Goal: Task Accomplishment & Management: Complete application form

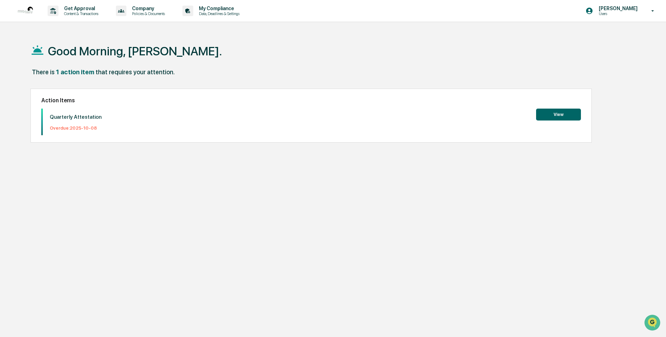
click at [553, 112] on button "View" at bounding box center [558, 114] width 45 height 12
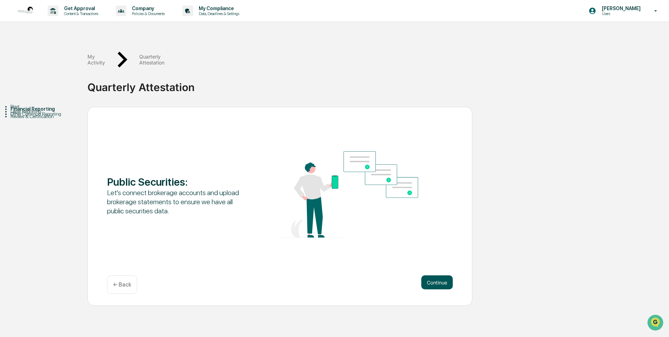
click at [439, 275] on button "Continue" at bounding box center [436, 282] width 31 height 14
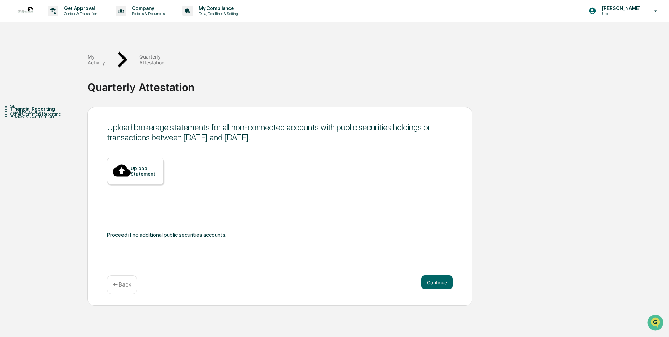
click at [147, 165] on div "Upload Statement" at bounding box center [145, 170] width 28 height 11
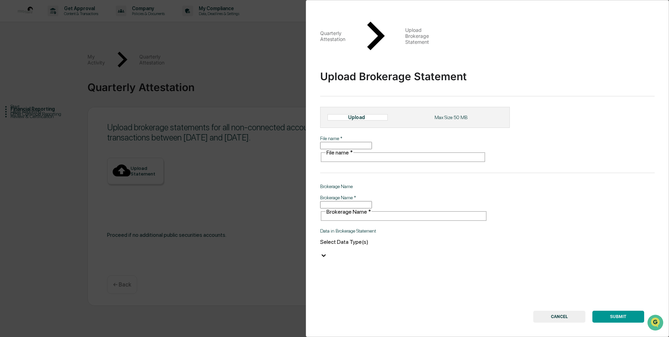
click at [372, 142] on input "File name   *" at bounding box center [346, 145] width 52 height 7
click at [540, 128] on div "Quarterly Attestation Upload Brokerage Statement Upload Brokerage Statement Upl…" at bounding box center [487, 168] width 363 height 337
click at [353, 114] on div "Upload" at bounding box center [359, 117] width 23 height 6
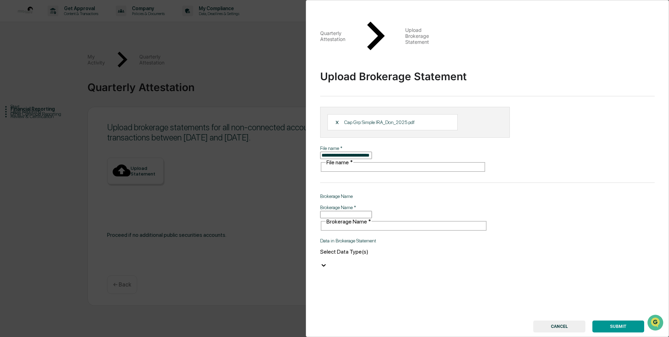
type input "**********"
drag, startPoint x: 368, startPoint y: 154, endPoint x: 322, endPoint y: 152, distance: 46.6
click at [326, 211] on input "Brokerage Name   *" at bounding box center [346, 214] width 52 height 7
type input "**********"
click at [326, 264] on icon at bounding box center [324, 265] width 4 height 2
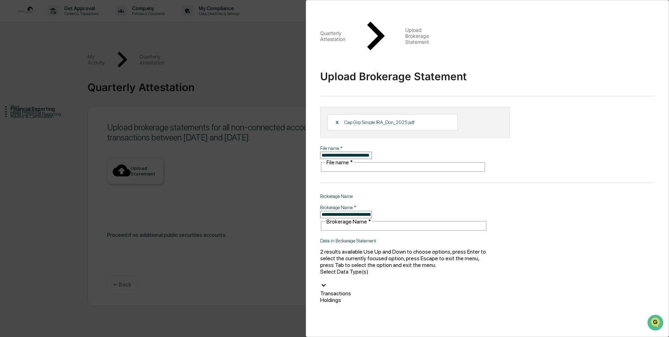
click at [327, 296] on div "Holdings" at bounding box center [403, 299] width 167 height 7
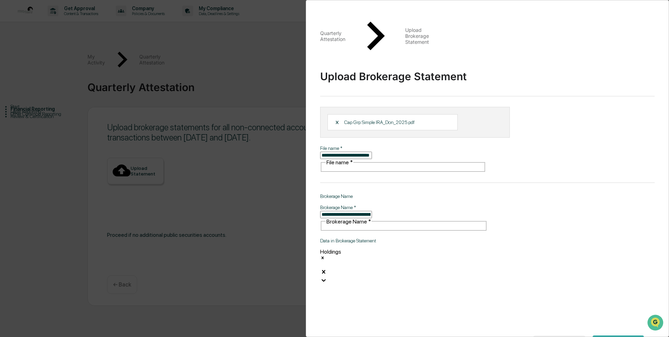
click at [552, 207] on div "**********" at bounding box center [487, 168] width 363 height 337
click at [617, 335] on button "SUBMIT" at bounding box center [618, 341] width 52 height 12
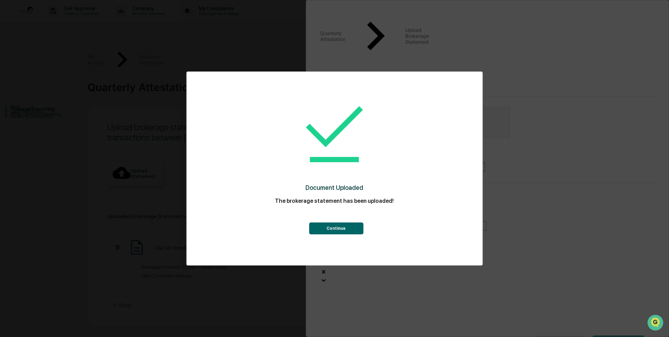
click at [350, 228] on button "Continue" at bounding box center [336, 228] width 54 height 12
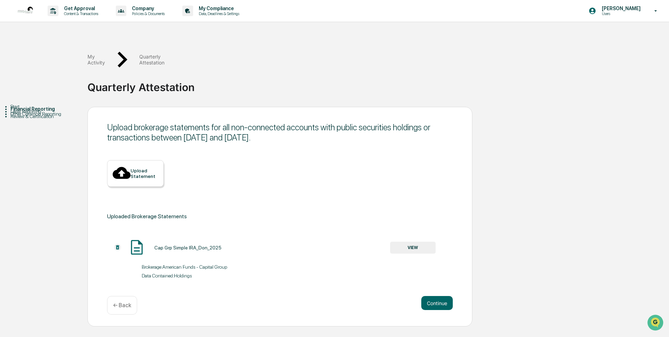
click at [150, 168] on div "Upload Statement" at bounding box center [145, 173] width 28 height 11
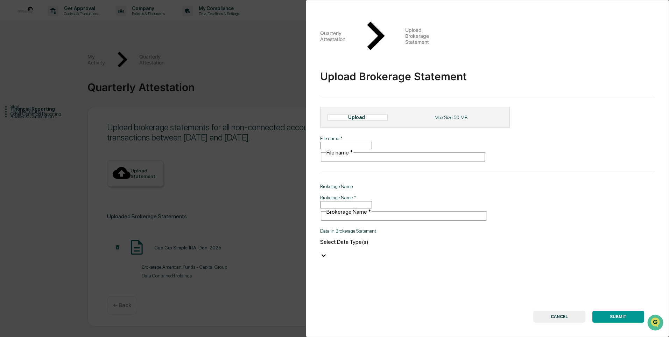
click at [375, 114] on div "Upload" at bounding box center [358, 117] width 60 height 6
type input "**********"
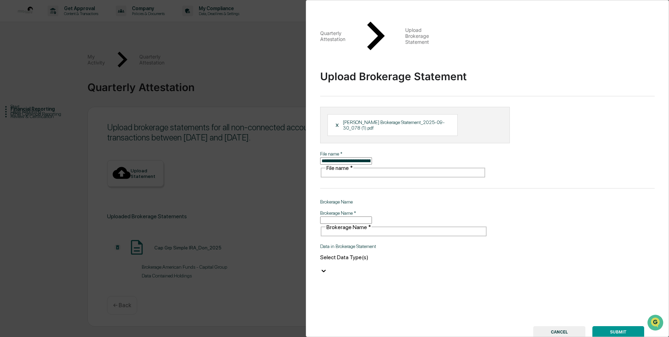
click at [372, 216] on input "Brokerage Name   *" at bounding box center [346, 219] width 52 height 7
type input "**********"
click at [327, 267] on icon at bounding box center [323, 270] width 7 height 7
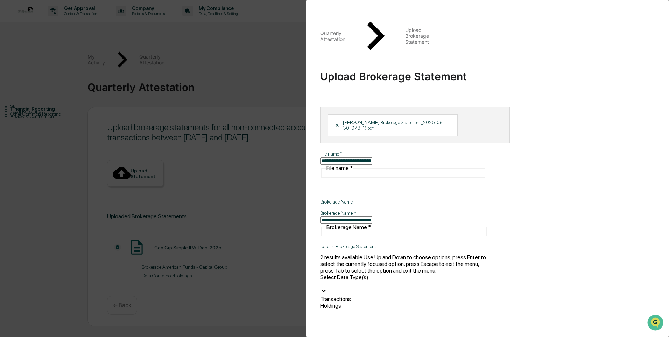
drag, startPoint x: 343, startPoint y: 220, endPoint x: 345, endPoint y: 213, distance: 7.9
click at [345, 295] on div "Transactions Holdings" at bounding box center [403, 301] width 167 height 13
click at [345, 295] on div "Transactions" at bounding box center [403, 298] width 167 height 7
click at [344, 317] on div "Holdings" at bounding box center [403, 320] width 167 height 7
click at [590, 222] on div "**********" at bounding box center [487, 168] width 363 height 337
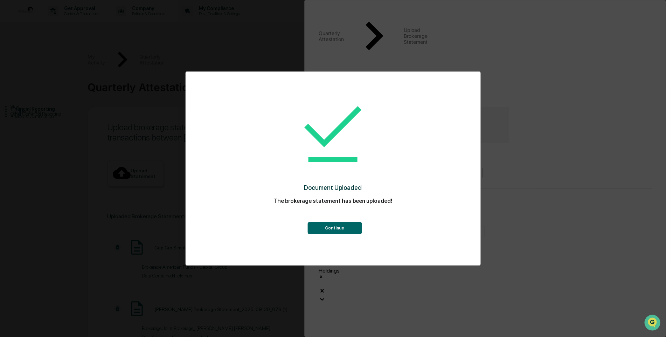
click at [340, 227] on button "Continue" at bounding box center [334, 228] width 54 height 12
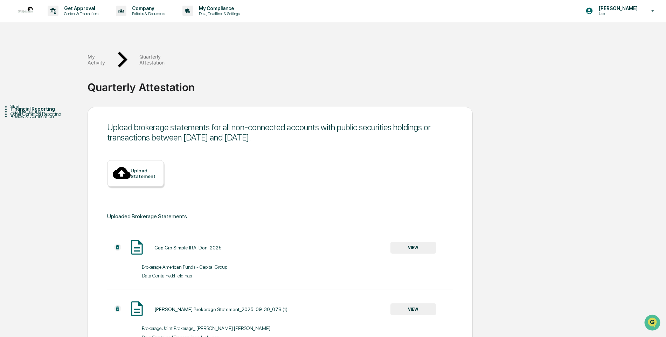
click at [135, 168] on div "Upload Statement" at bounding box center [145, 173] width 28 height 11
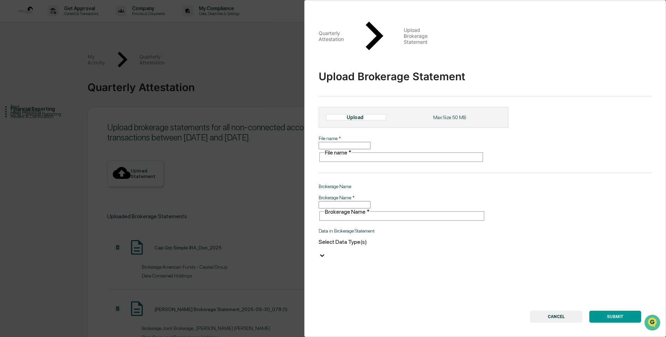
click at [352, 114] on div "Upload" at bounding box center [357, 117] width 23 height 6
type input "**********"
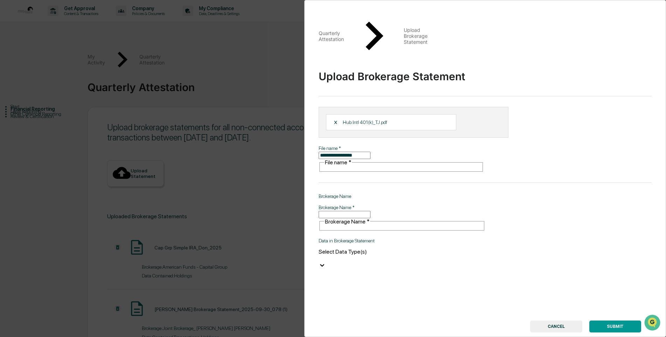
click at [359, 211] on input "Brokerage Name   *" at bounding box center [344, 214] width 52 height 7
type input "**********"
click at [325, 261] on icon at bounding box center [321, 264] width 7 height 7
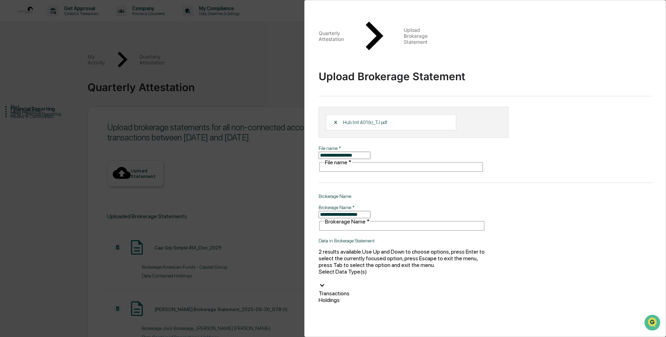
click at [381, 290] on div "Transactions" at bounding box center [401, 293] width 167 height 7
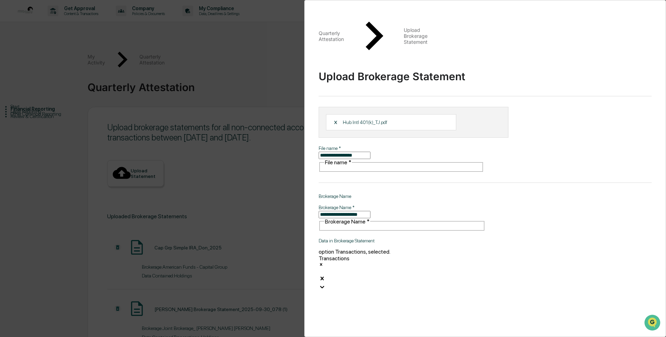
click at [394, 268] on div at bounding box center [401, 271] width 167 height 7
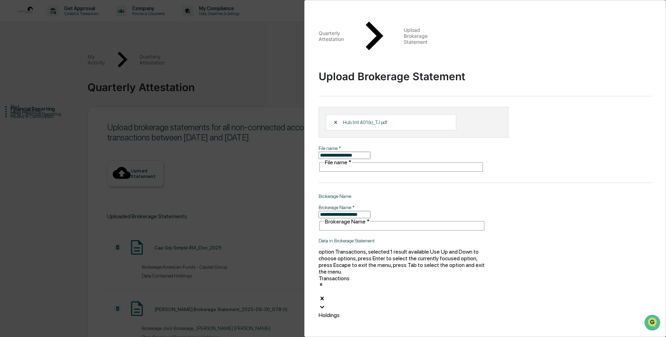
click at [325, 303] on icon at bounding box center [321, 306] width 7 height 7
click at [386, 311] on div "Holdings" at bounding box center [401, 314] width 167 height 7
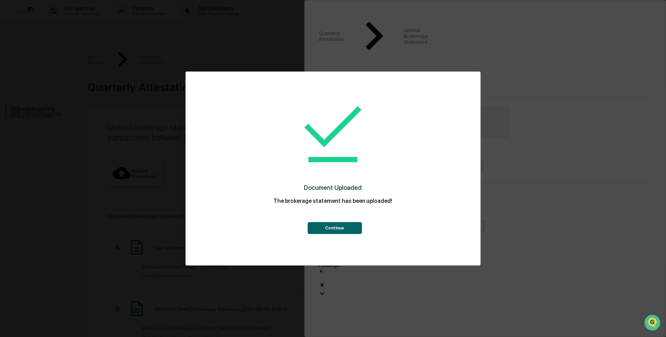
click at [333, 226] on button "Continue" at bounding box center [334, 228] width 54 height 12
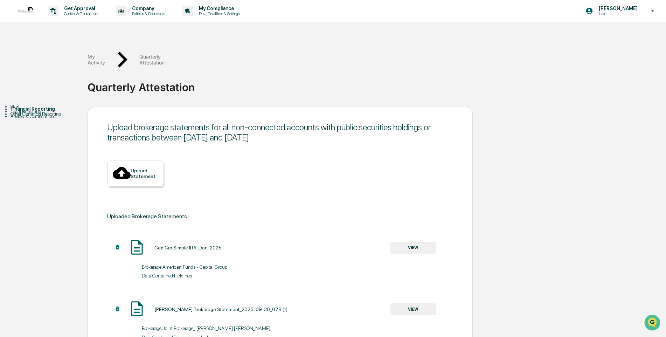
click at [147, 168] on div "Upload Statement" at bounding box center [145, 173] width 28 height 11
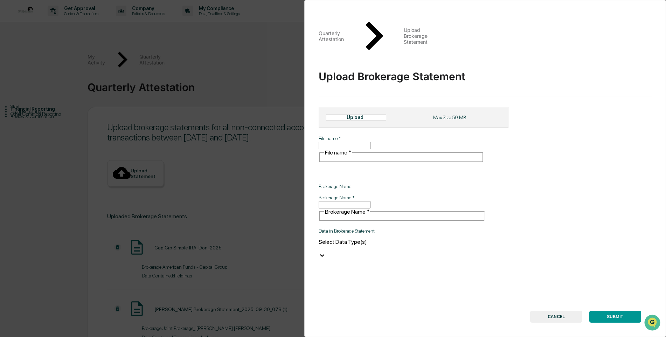
click at [345, 119] on icon at bounding box center [349, 122] width 8 height 6
type input "**********"
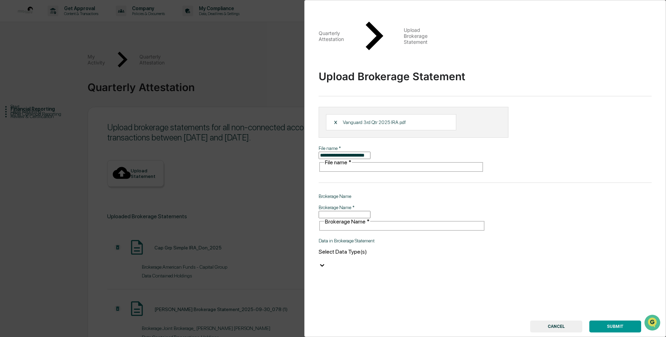
click at [366, 211] on input "Brokerage Name   *" at bounding box center [344, 214] width 52 height 7
type input "**********"
click at [398, 248] on div "Select Data Type(s)" at bounding box center [401, 254] width 167 height 13
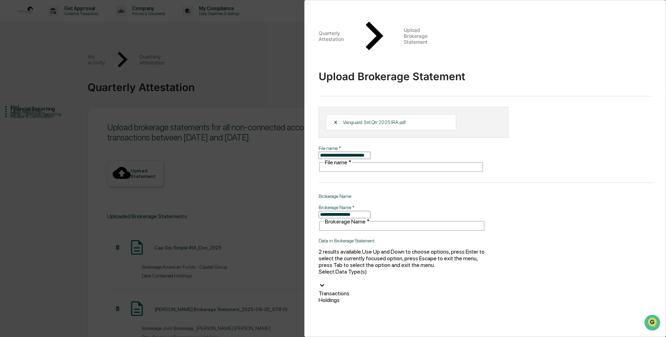
click at [347, 296] on div "Holdings" at bounding box center [401, 299] width 167 height 7
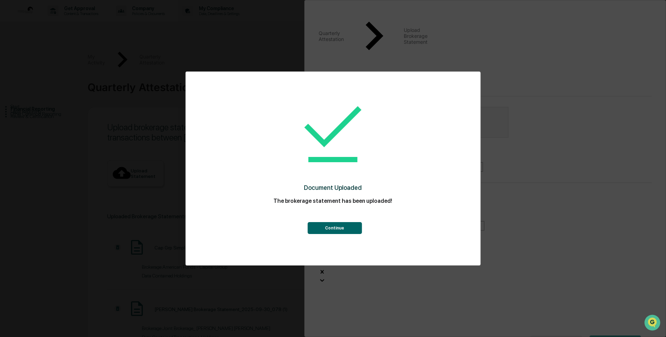
click at [319, 225] on button "Continue" at bounding box center [334, 228] width 54 height 12
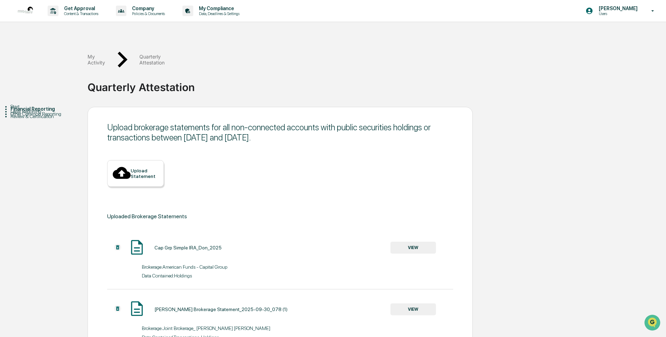
click at [131, 168] on div "Upload Statement" at bounding box center [145, 173] width 28 height 11
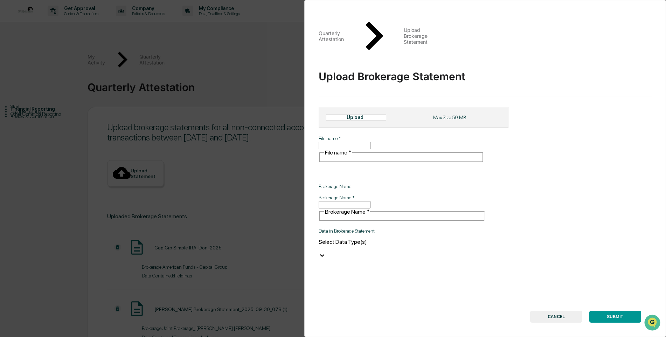
click at [359, 114] on div "Upload" at bounding box center [357, 117] width 23 height 6
type input "**********"
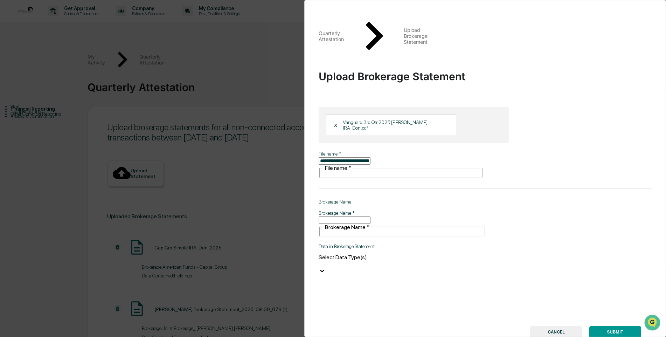
click at [363, 216] on input "Brokerage Name   *" at bounding box center [344, 219] width 52 height 7
type input "**********"
click at [324, 270] on icon at bounding box center [322, 271] width 4 height 2
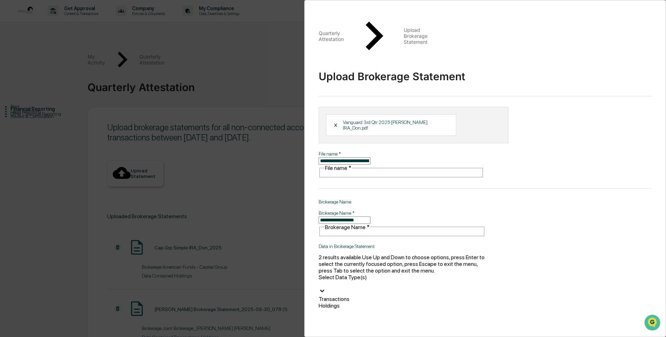
click at [370, 302] on div "Holdings" at bounding box center [401, 305] width 167 height 7
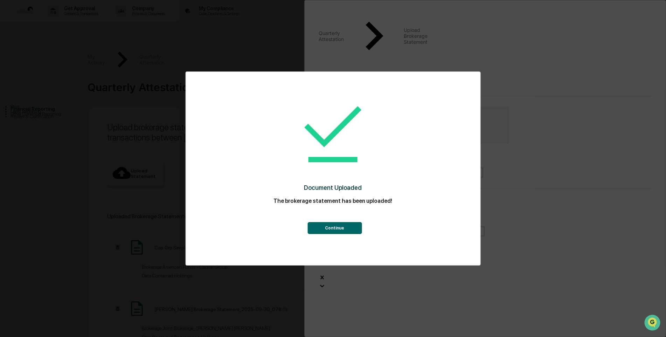
click at [341, 229] on button "Continue" at bounding box center [334, 228] width 54 height 12
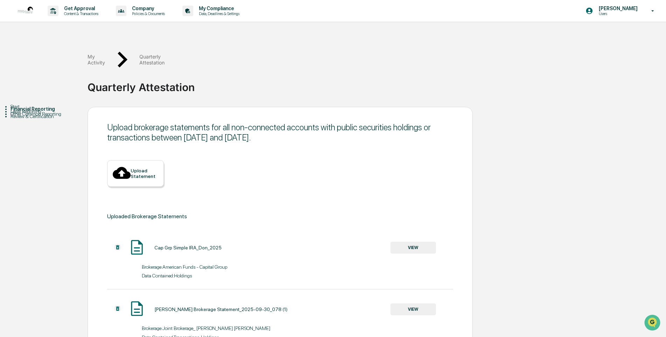
click at [131, 168] on div "Upload Statement" at bounding box center [145, 173] width 28 height 11
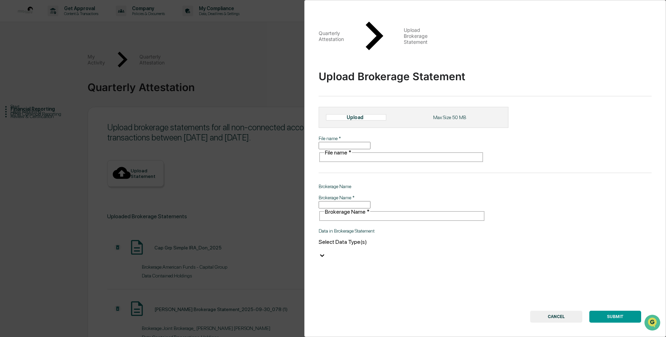
click at [338, 114] on div "Upload" at bounding box center [356, 117] width 60 height 6
type input "**********"
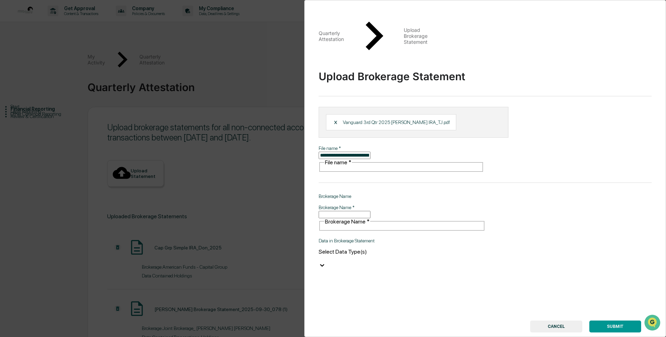
click at [337, 211] on input "Brokerage Name   *" at bounding box center [344, 214] width 52 height 7
type input "********"
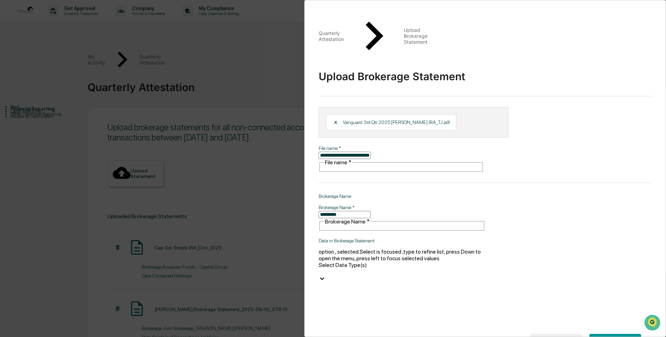
click at [325, 275] on icon at bounding box center [321, 278] width 7 height 7
click at [389, 296] on div "Holdings" at bounding box center [401, 299] width 167 height 7
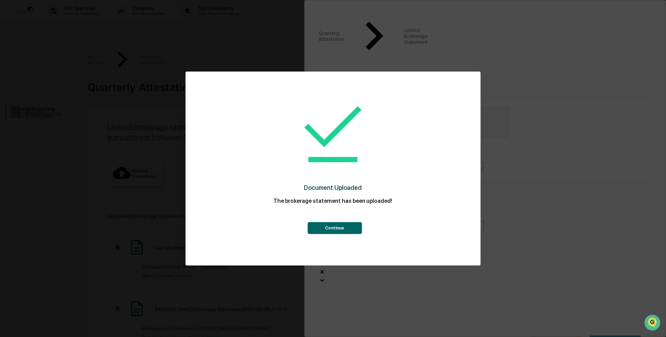
click at [342, 224] on button "Continue" at bounding box center [334, 228] width 54 height 12
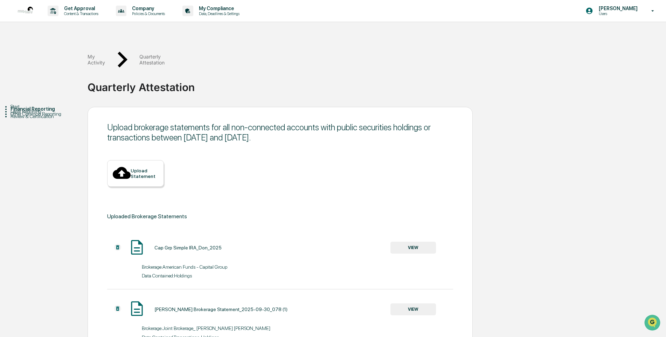
click at [139, 168] on div "Upload Statement" at bounding box center [145, 173] width 28 height 11
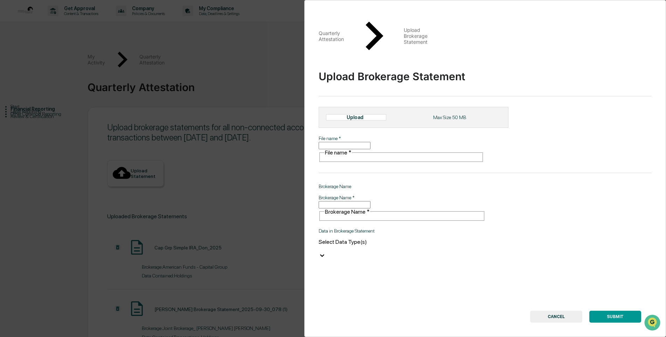
click at [351, 114] on div "Upload" at bounding box center [357, 117] width 23 height 6
type input "**********"
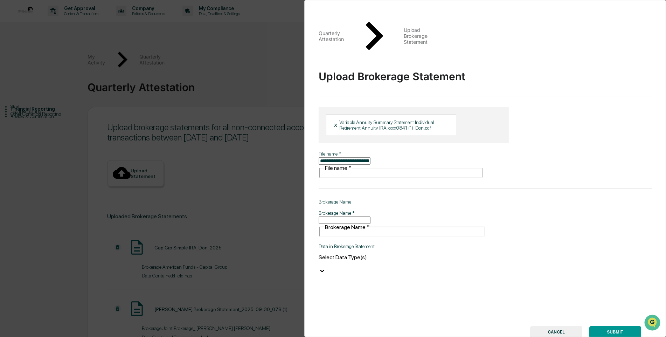
click at [368, 216] on input "Brokerage Name   *" at bounding box center [344, 219] width 52 height 7
type input "**********"
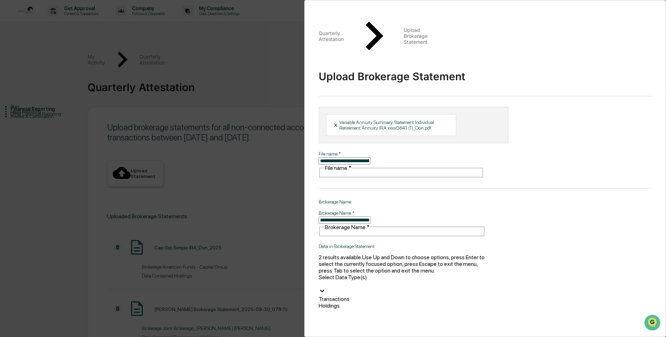
click at [325, 287] on icon at bounding box center [321, 290] width 7 height 7
click at [421, 302] on div "Holdings" at bounding box center [401, 305] width 167 height 7
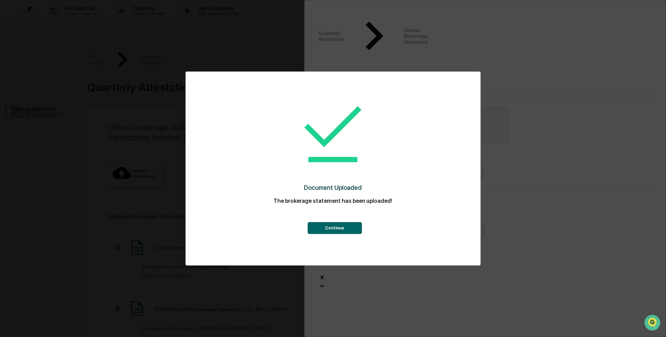
click at [337, 228] on button "Continue" at bounding box center [334, 228] width 54 height 12
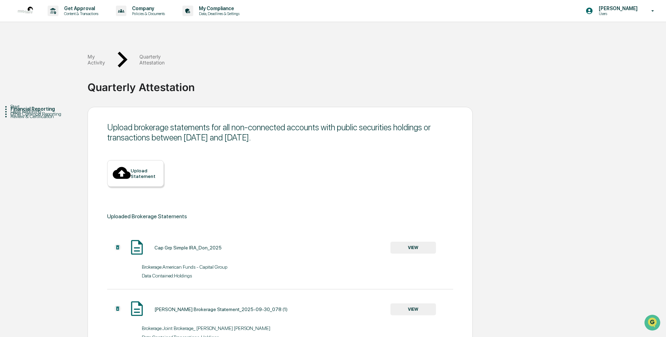
click at [148, 168] on div "Upload Statement" at bounding box center [145, 173] width 28 height 11
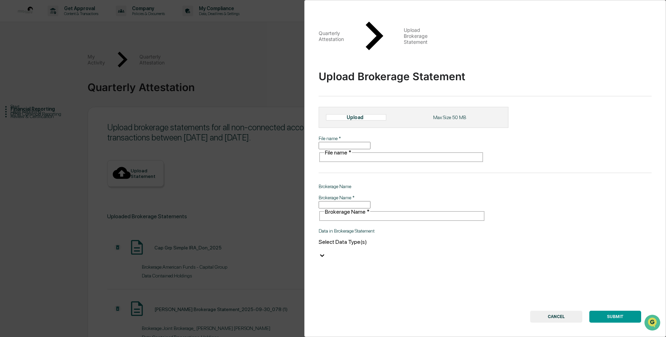
click at [346, 115] on div at bounding box center [344, 116] width 3 height 3
type input "**********"
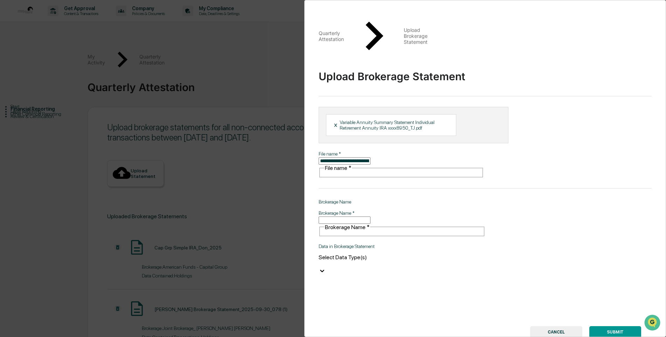
click at [362, 216] on input "Brokerage Name   *" at bounding box center [344, 219] width 52 height 7
type input "**********"
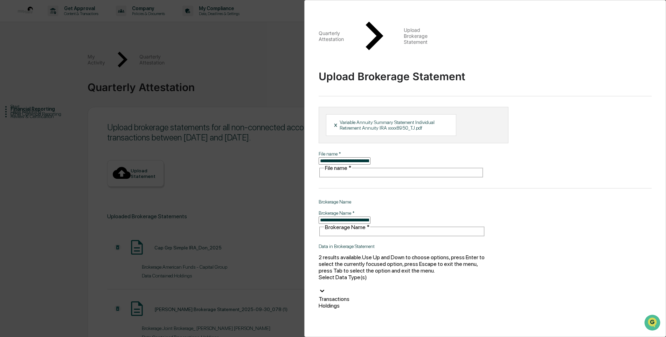
click at [481, 287] on div at bounding box center [401, 291] width 167 height 8
click at [464, 302] on div "Holdings" at bounding box center [401, 305] width 167 height 7
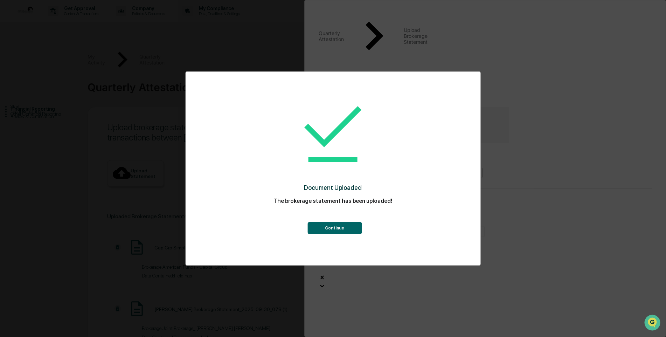
click at [347, 224] on button "Continue" at bounding box center [334, 228] width 54 height 12
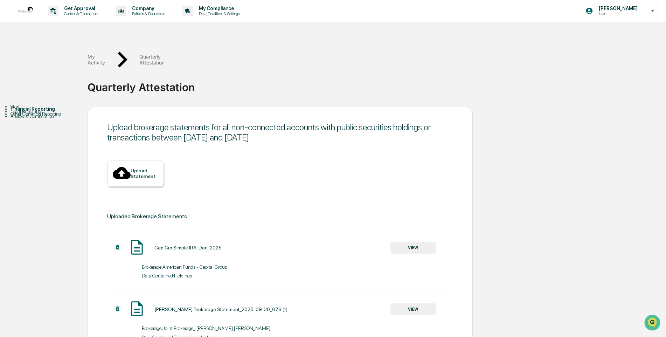
click at [147, 168] on div "Upload Statement" at bounding box center [145, 173] width 28 height 11
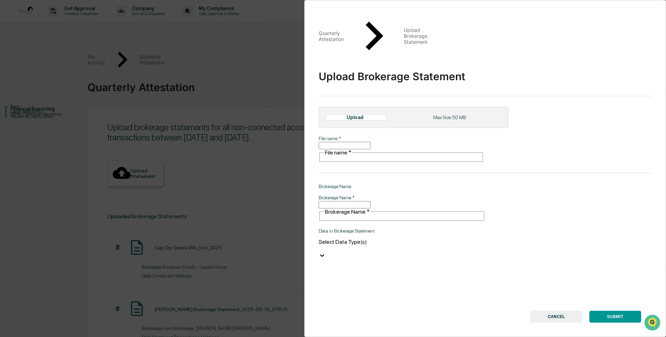
click at [335, 114] on div "Upload" at bounding box center [356, 117] width 60 height 6
type input "**********"
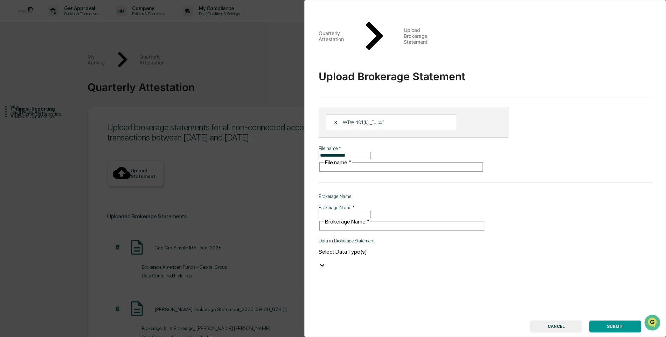
click at [366, 211] on input "Brokerage Name   *" at bounding box center [344, 214] width 52 height 7
drag, startPoint x: 396, startPoint y: 159, endPoint x: 351, endPoint y: 160, distance: 45.9
click at [351, 211] on input "**********" at bounding box center [344, 214] width 52 height 7
type input "**********"
click at [325, 261] on icon at bounding box center [321, 264] width 7 height 7
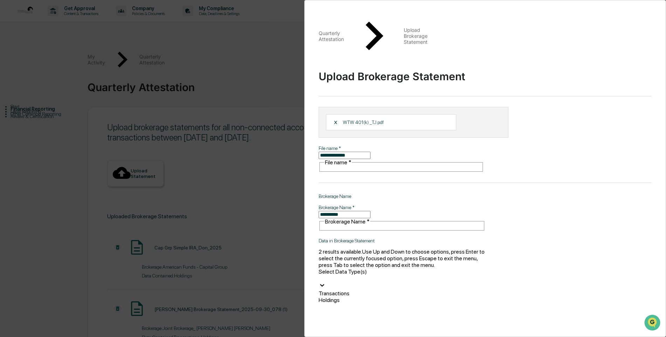
click at [365, 296] on div "Holdings" at bounding box center [401, 299] width 167 height 7
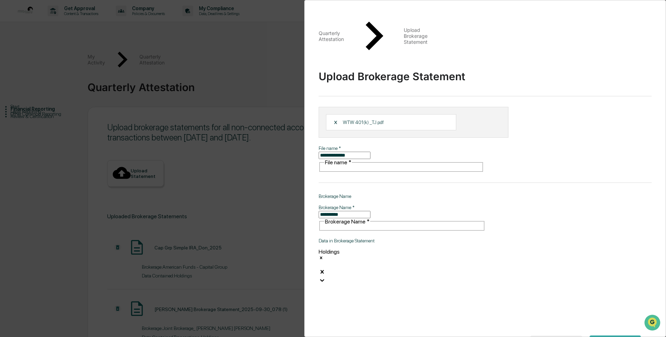
click at [612, 335] on button "SUBMIT" at bounding box center [615, 341] width 52 height 12
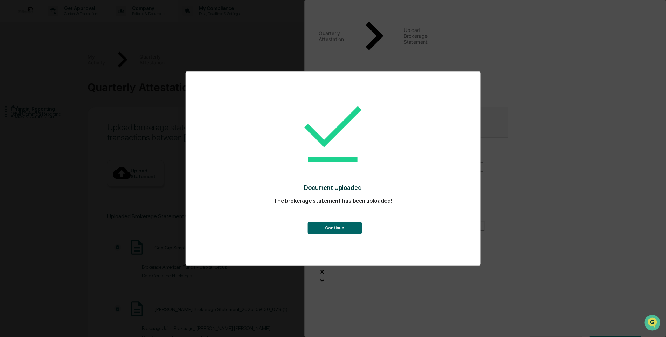
click at [346, 229] on button "Continue" at bounding box center [334, 228] width 54 height 12
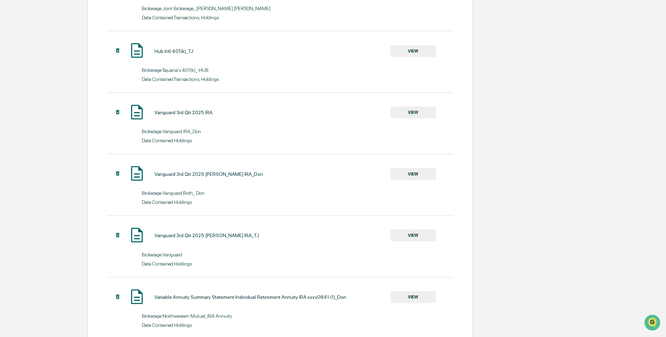
scroll to position [450, 0]
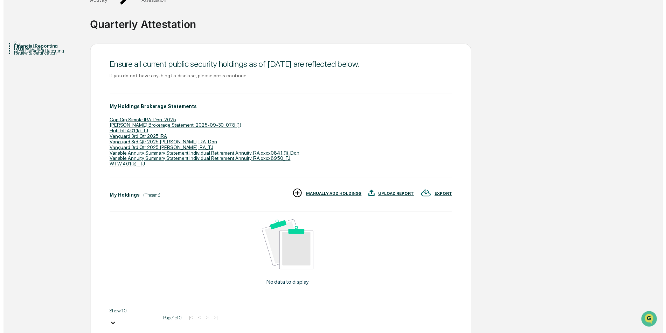
scroll to position [64, 0]
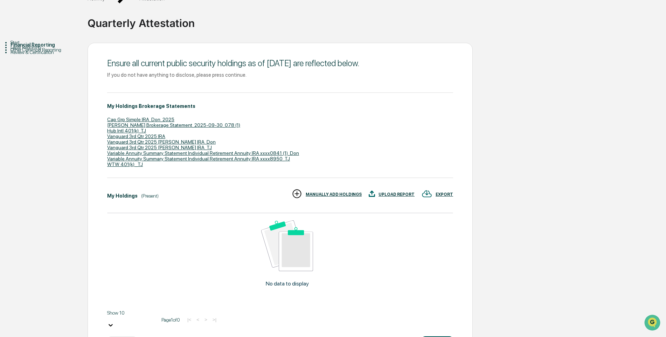
click at [428, 336] on button "Continue" at bounding box center [436, 343] width 31 height 14
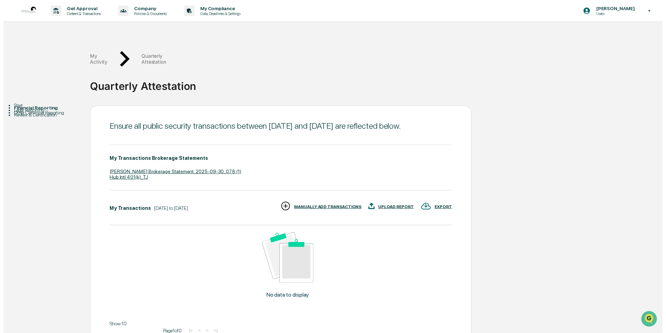
scroll to position [25, 0]
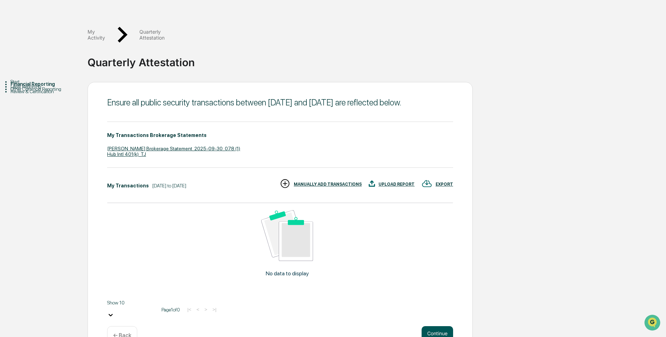
click at [443, 326] on button "Continue" at bounding box center [436, 333] width 31 height 14
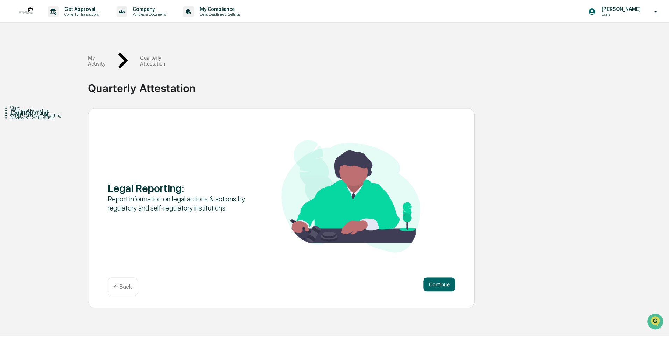
scroll to position [0, 0]
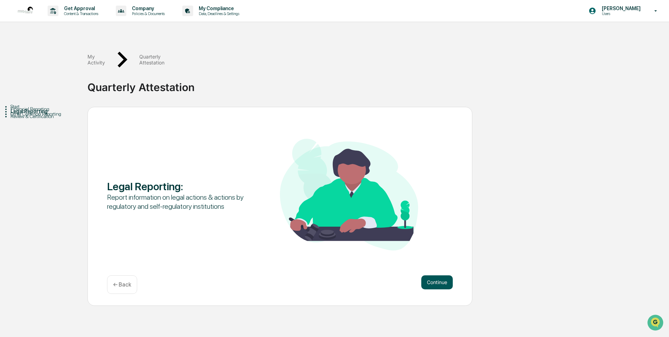
click at [437, 275] on button "Continue" at bounding box center [436, 282] width 31 height 14
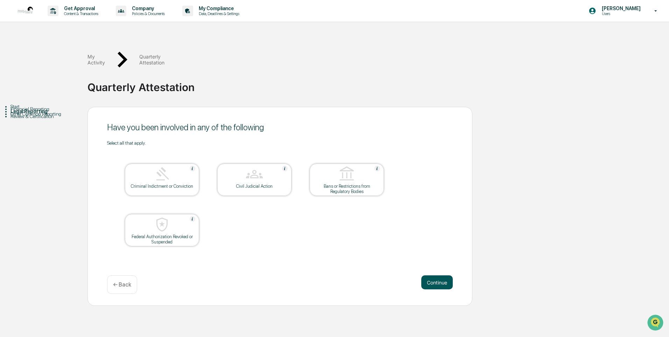
click at [433, 275] on button "Continue" at bounding box center [436, 282] width 31 height 14
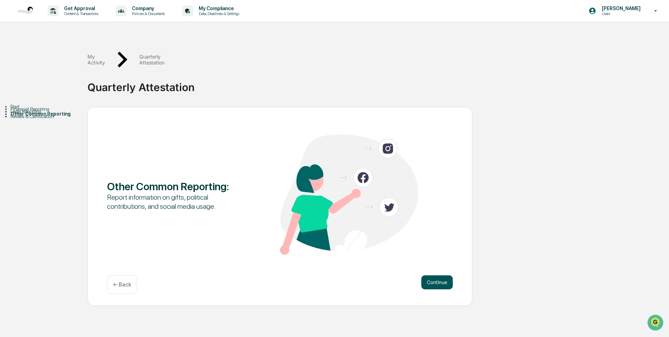
click at [436, 275] on button "Continue" at bounding box center [436, 282] width 31 height 14
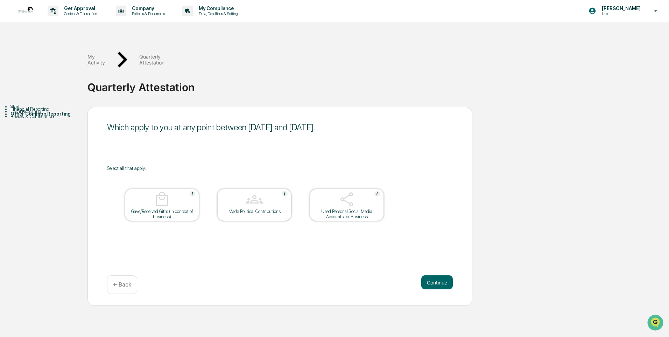
click at [366, 191] on div at bounding box center [347, 200] width 70 height 18
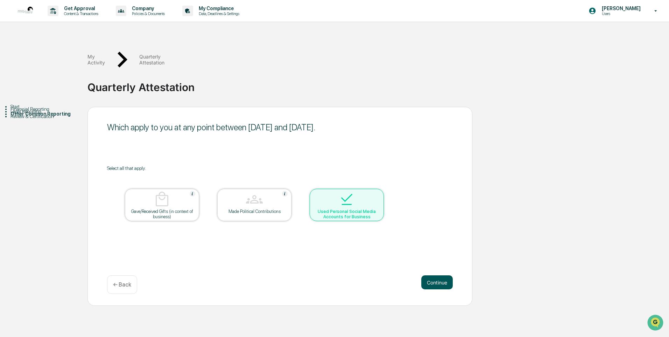
click at [447, 275] on button "Continue" at bounding box center [436, 282] width 31 height 14
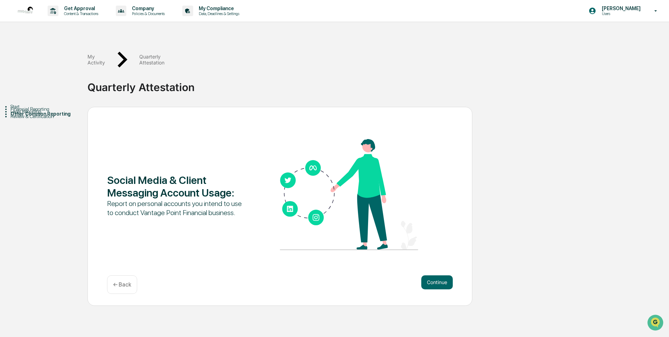
click at [130, 281] on p "← Back" at bounding box center [122, 284] width 18 height 7
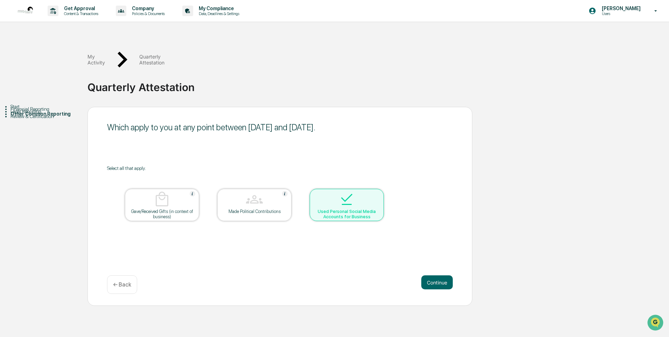
click at [348, 209] on div "Used Personal Social Media Accounts for Business" at bounding box center [346, 214] width 63 height 10
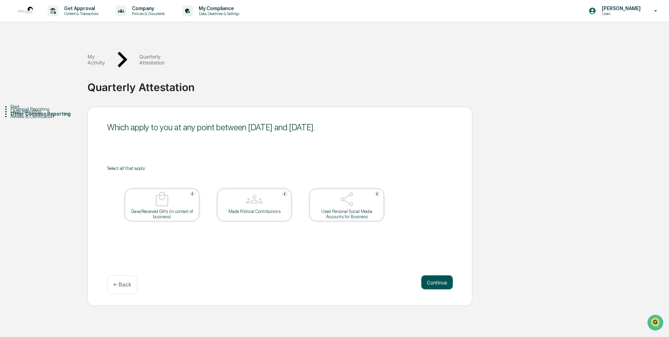
click at [433, 275] on button "Continue" at bounding box center [436, 282] width 31 height 14
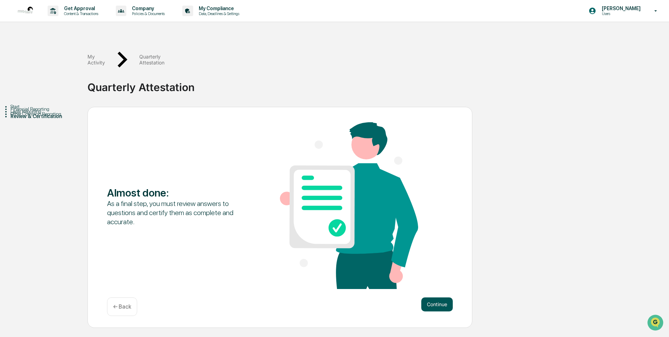
click at [435, 297] on button "Continue" at bounding box center [436, 304] width 31 height 14
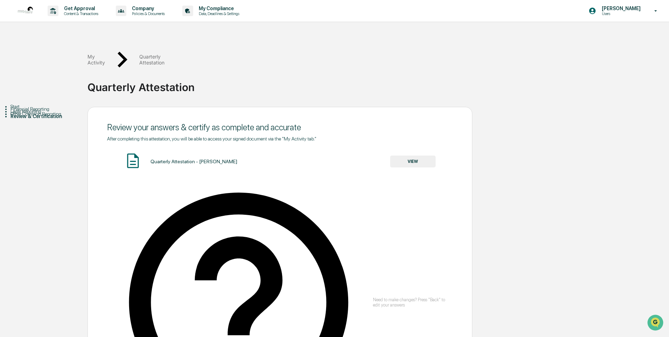
type input "**********"
click at [404, 155] on button "VIEW" at bounding box center [412, 161] width 45 height 12
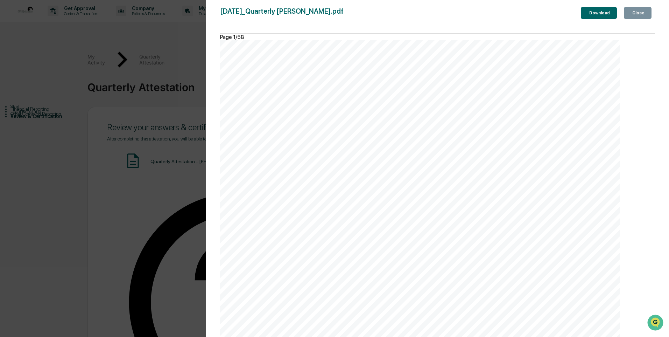
scroll to position [4479, 0]
click at [637, 13] on div "Close" at bounding box center [638, 12] width 14 height 5
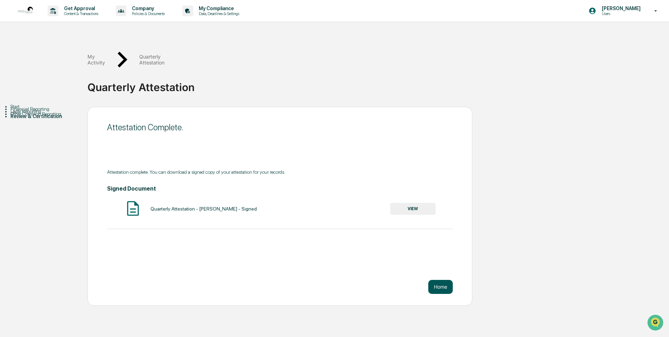
click at [440, 280] on button "Home" at bounding box center [440, 287] width 24 height 14
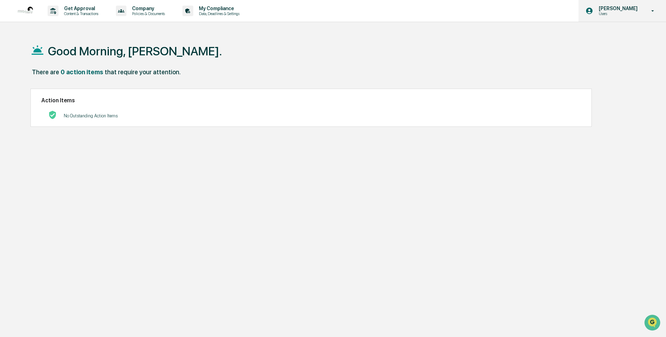
click at [654, 12] on icon at bounding box center [652, 11] width 12 height 7
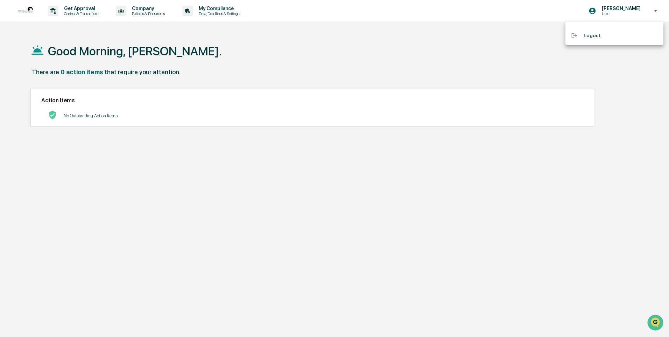
click at [586, 34] on li "Logout" at bounding box center [614, 35] width 98 height 13
